Goal: Information Seeking & Learning: Check status

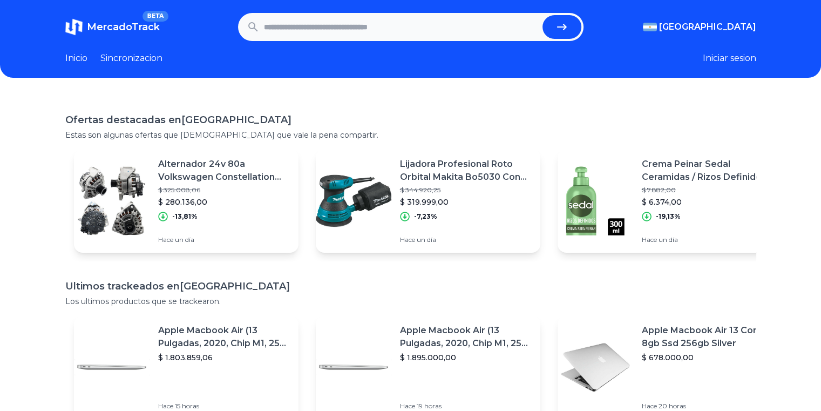
click at [292, 17] on input "text" at bounding box center [401, 27] width 274 height 24
type input "**********"
click at [542, 15] on button "submit" at bounding box center [561, 27] width 39 height 24
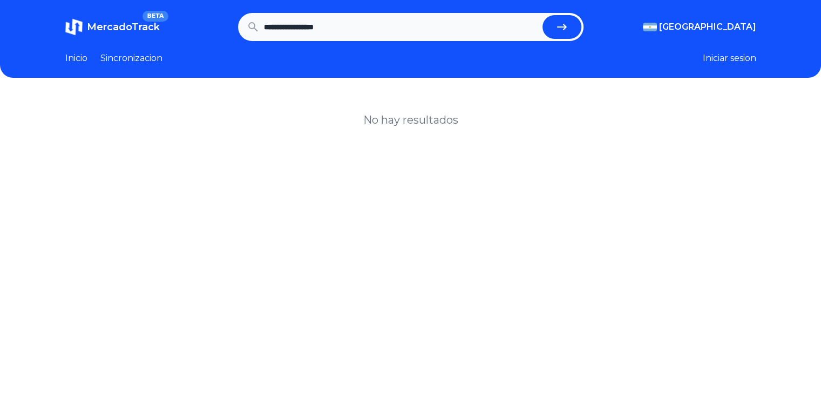
drag, startPoint x: 423, startPoint y: 34, endPoint x: 310, endPoint y: 31, distance: 113.4
click at [310, 31] on input "**********" at bounding box center [401, 27] width 274 height 24
type input "********"
click at [542, 15] on button "submit" at bounding box center [561, 27] width 39 height 24
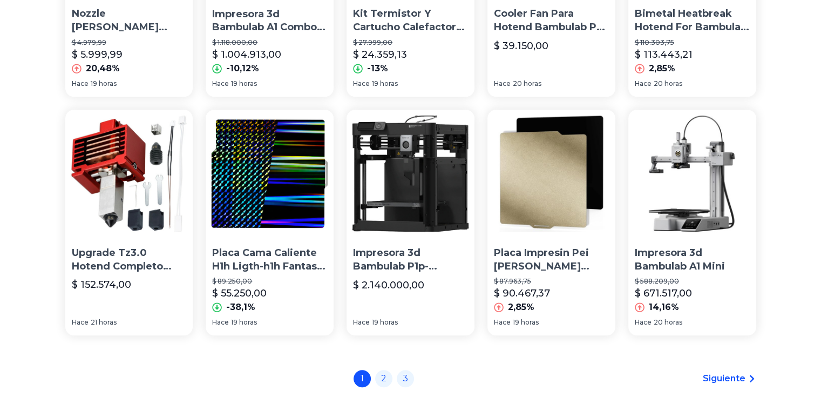
scroll to position [812, 0]
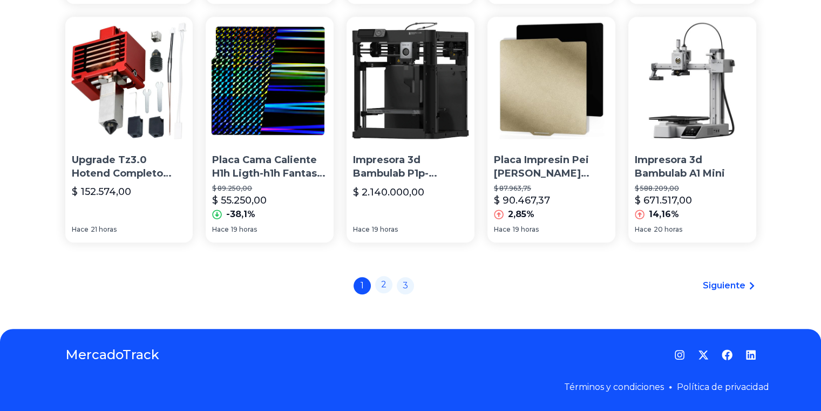
click at [384, 283] on link "2" at bounding box center [383, 284] width 17 height 17
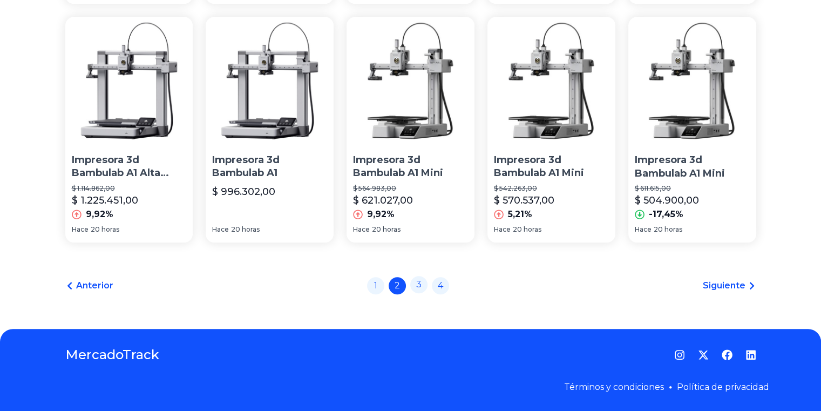
scroll to position [812, 0]
click at [417, 289] on link "3" at bounding box center [418, 284] width 17 height 17
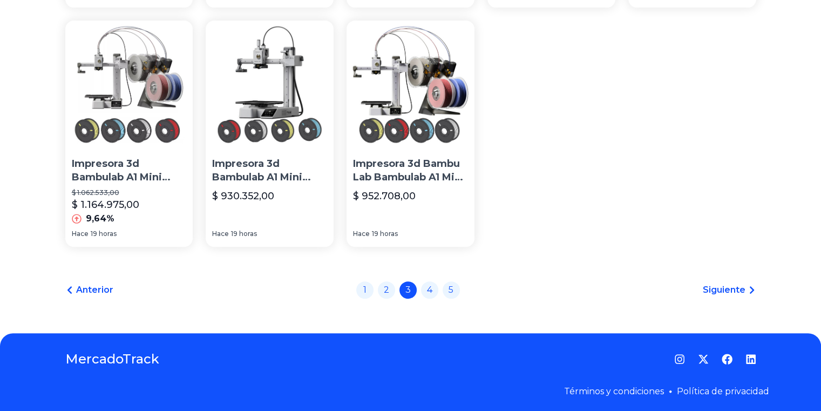
scroll to position [335, 0]
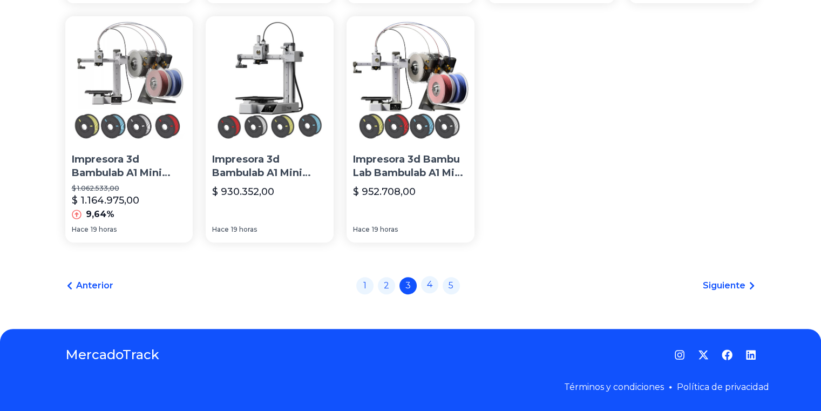
click at [433, 280] on link "4" at bounding box center [429, 284] width 17 height 17
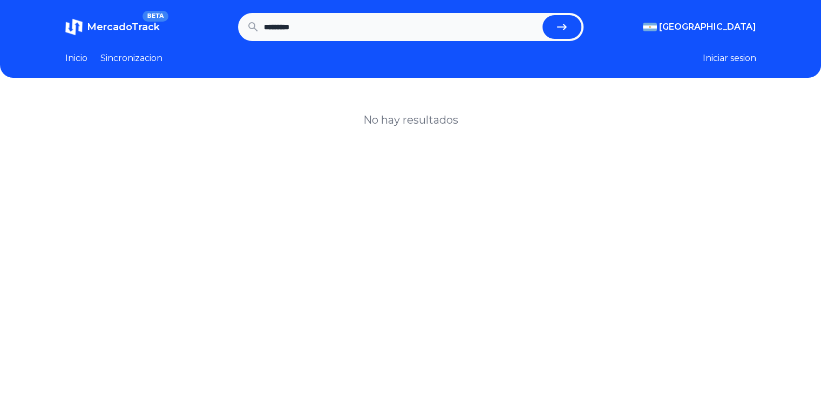
click at [141, 61] on link "Sincronizacion" at bounding box center [131, 58] width 62 height 13
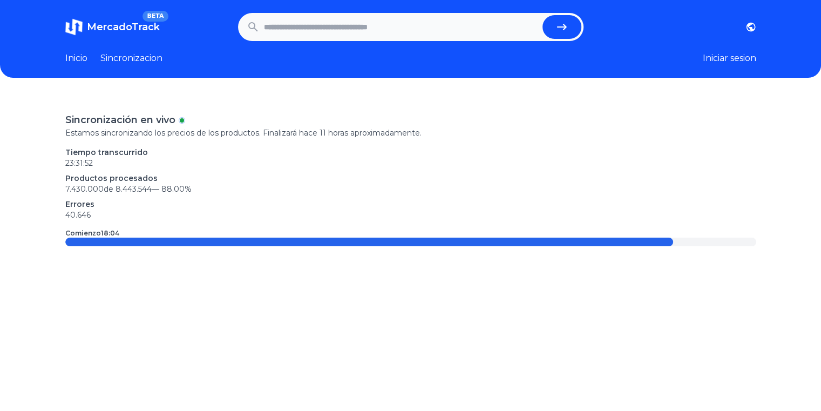
click at [75, 61] on link "Inicio" at bounding box center [76, 58] width 22 height 13
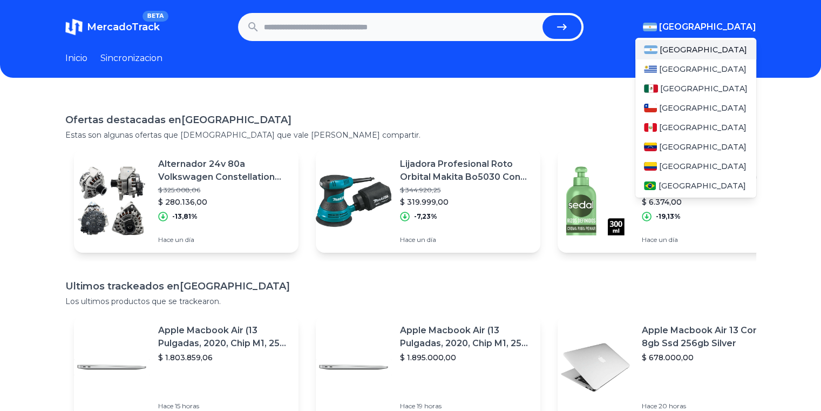
click at [748, 27] on span "[GEOGRAPHIC_DATA]" at bounding box center [707, 27] width 97 height 13
click at [685, 88] on span "[GEOGRAPHIC_DATA]" at bounding box center [703, 88] width 87 height 11
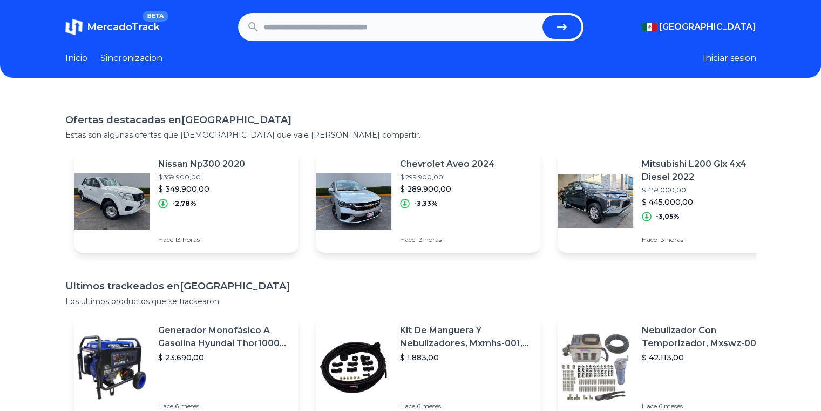
click at [363, 17] on input "text" at bounding box center [401, 27] width 274 height 24
type input "********"
click at [542, 15] on button "submit" at bounding box center [561, 27] width 39 height 24
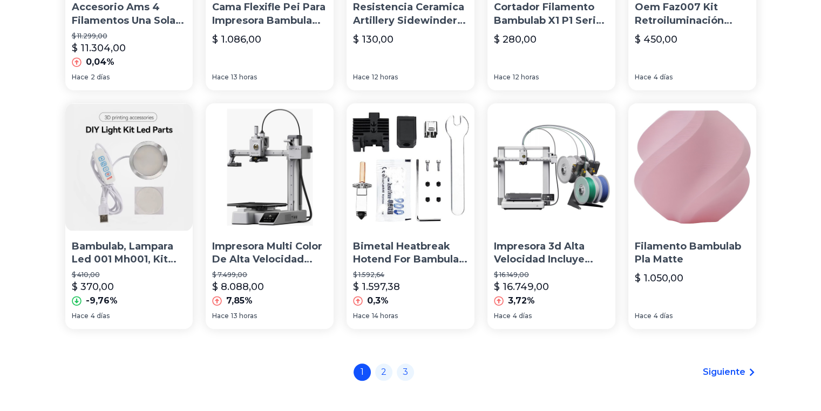
scroll to position [812, 0]
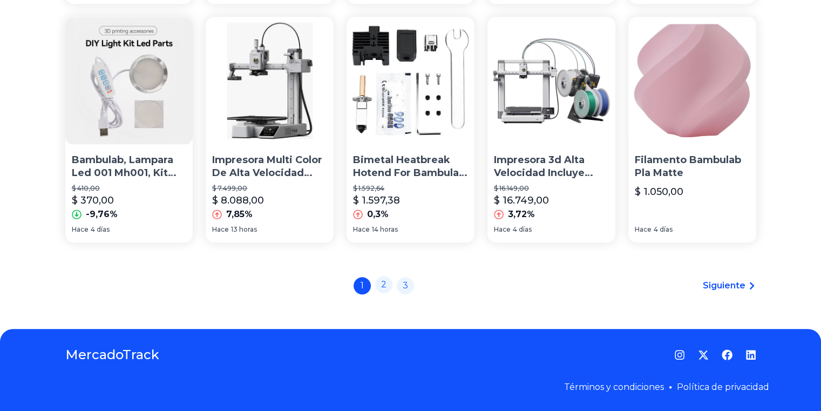
click at [391, 281] on link "2" at bounding box center [383, 284] width 17 height 17
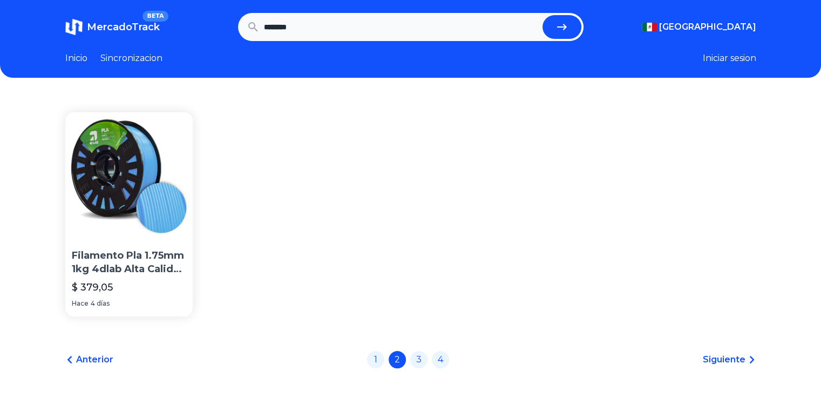
click at [734, 363] on span "Siguiente" at bounding box center [724, 359] width 43 height 13
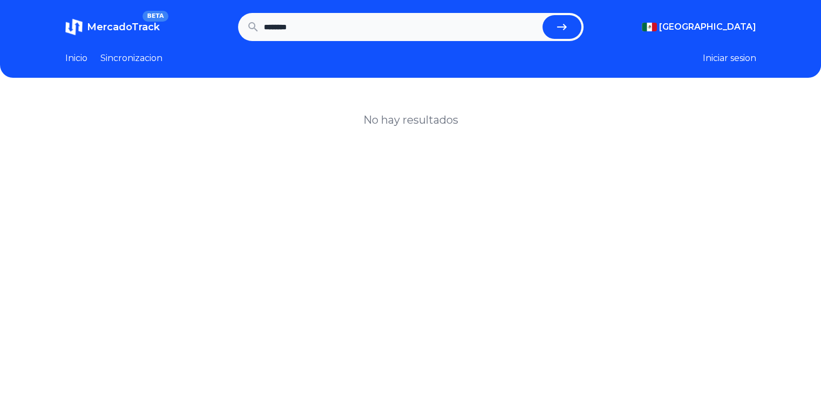
scroll to position [202, 0]
